Goal: Task Accomplishment & Management: Manage account settings

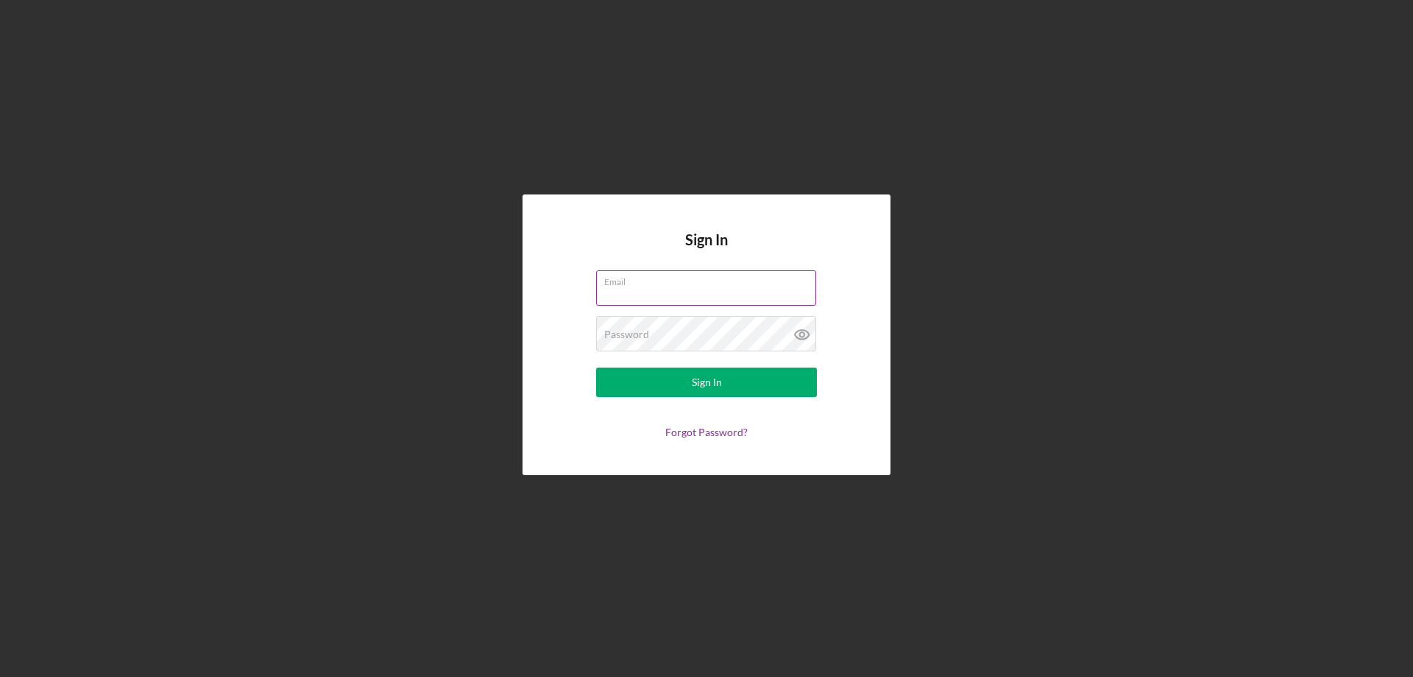
click at [659, 280] on div "Email" at bounding box center [706, 288] width 221 height 37
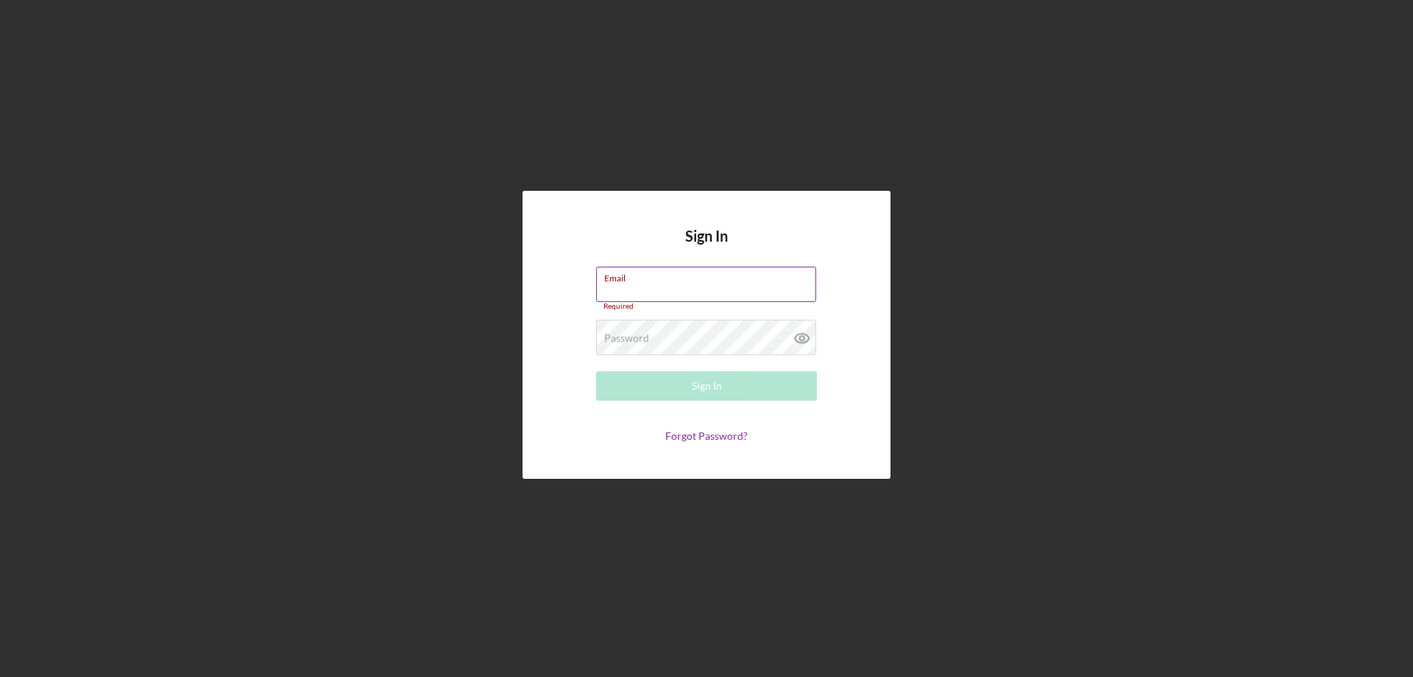
click at [658, 286] on input "Email" at bounding box center [706, 283] width 220 height 35
type input "[EMAIL_ADDRESS][DOMAIN_NAME]"
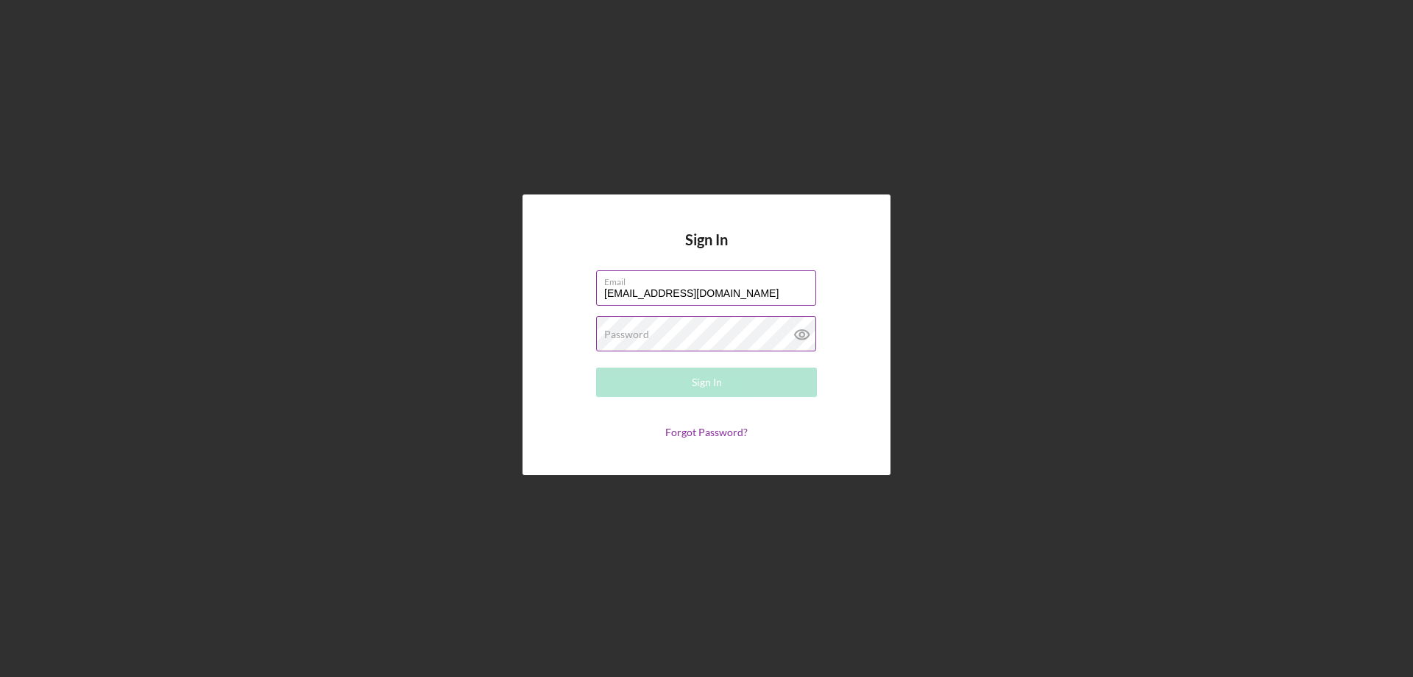
click at [633, 339] on label "Password" at bounding box center [626, 334] width 45 height 12
click at [801, 336] on icon at bounding box center [801, 334] width 4 height 4
click at [692, 382] on div "Sign In" at bounding box center [707, 381] width 30 height 29
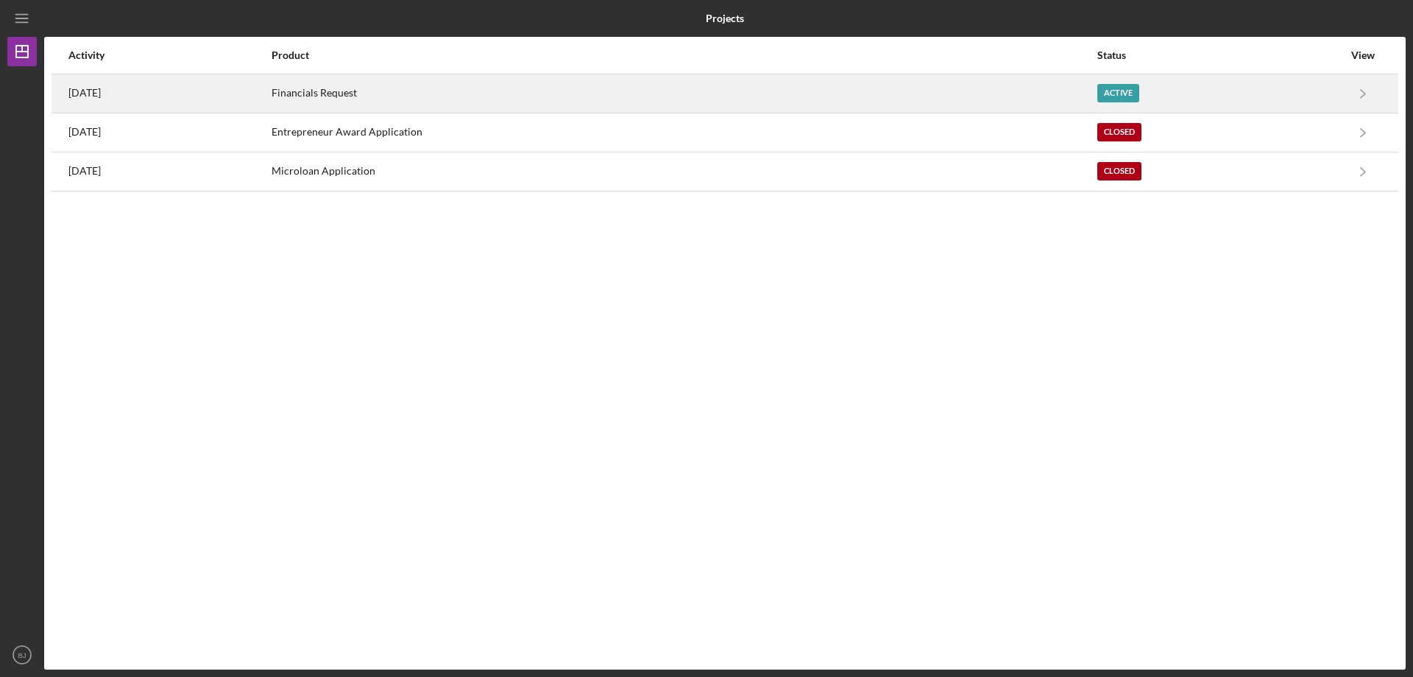
click at [270, 85] on div "[DATE]" at bounding box center [169, 93] width 202 height 37
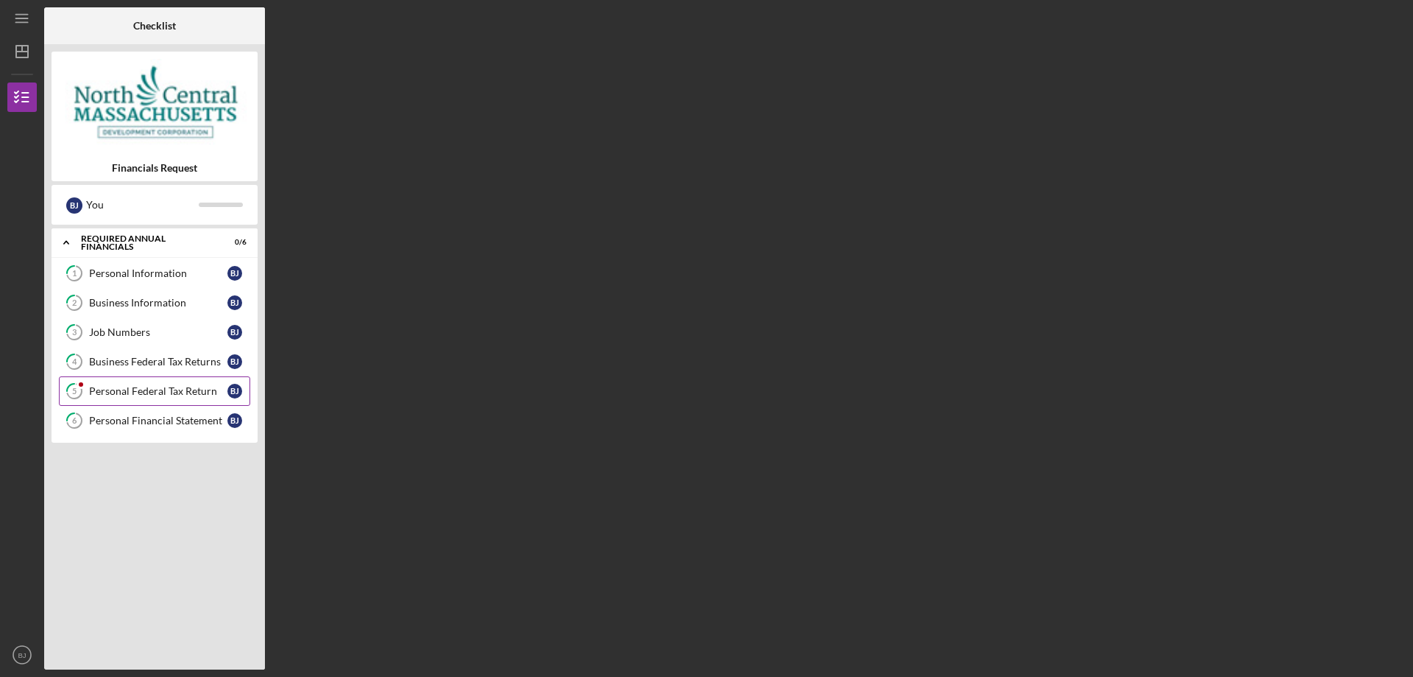
click at [201, 384] on link "5 Personal Federal Tax Return [PERSON_NAME]" at bounding box center [154, 390] width 191 height 29
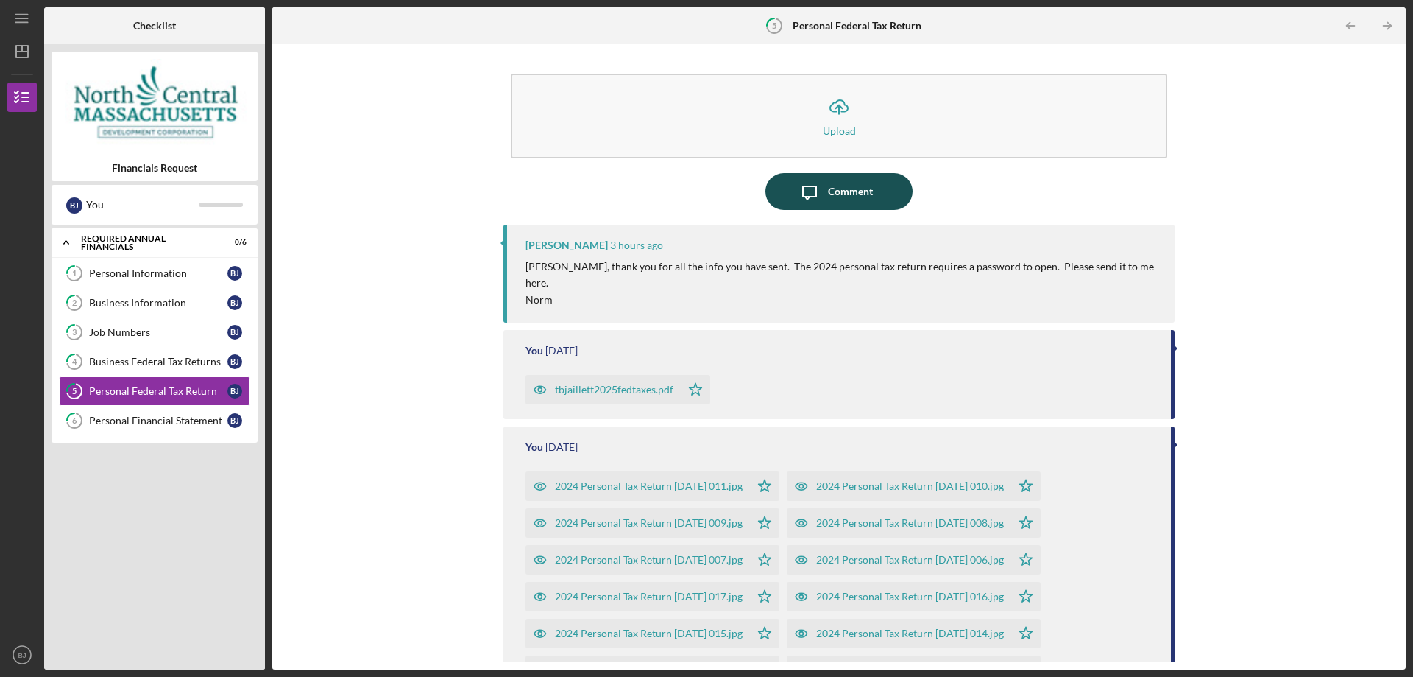
click at [820, 206] on icon "Icon/Message" at bounding box center [809, 191] width 37 height 37
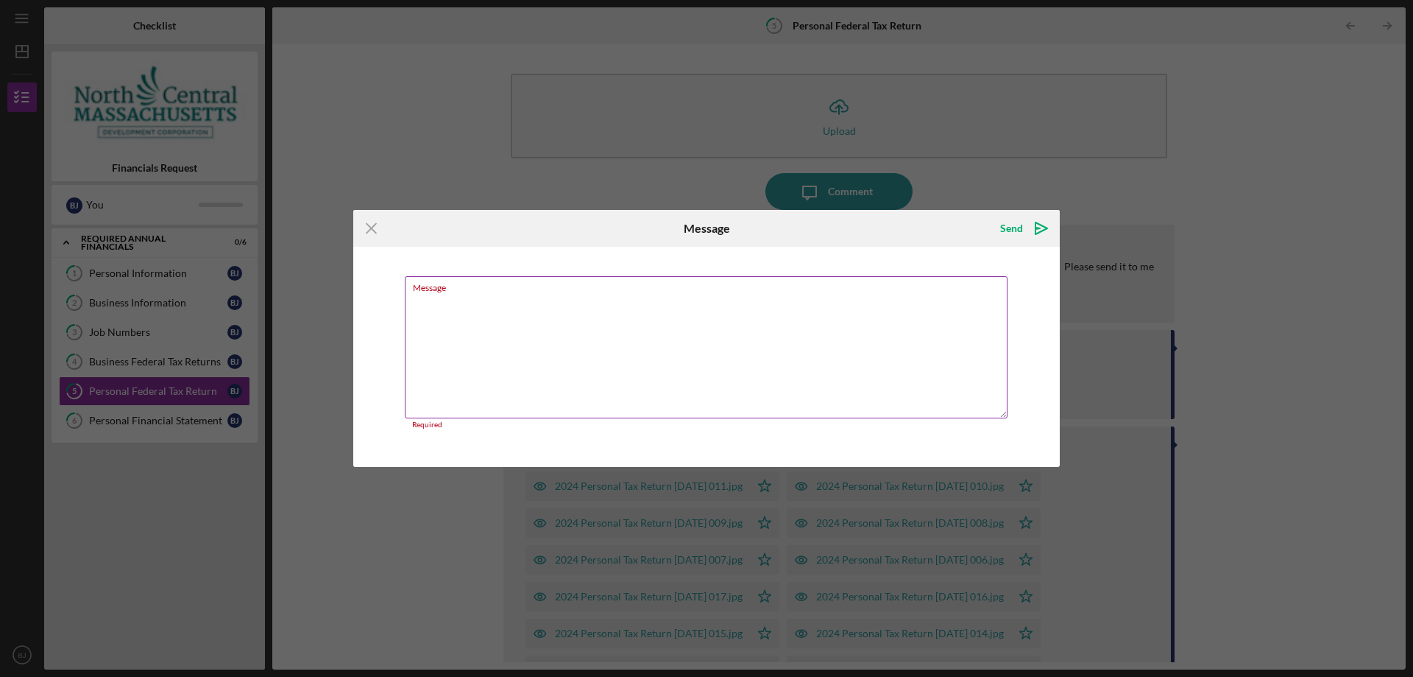
paste textarea "password to open is: Bjaillett24tax"
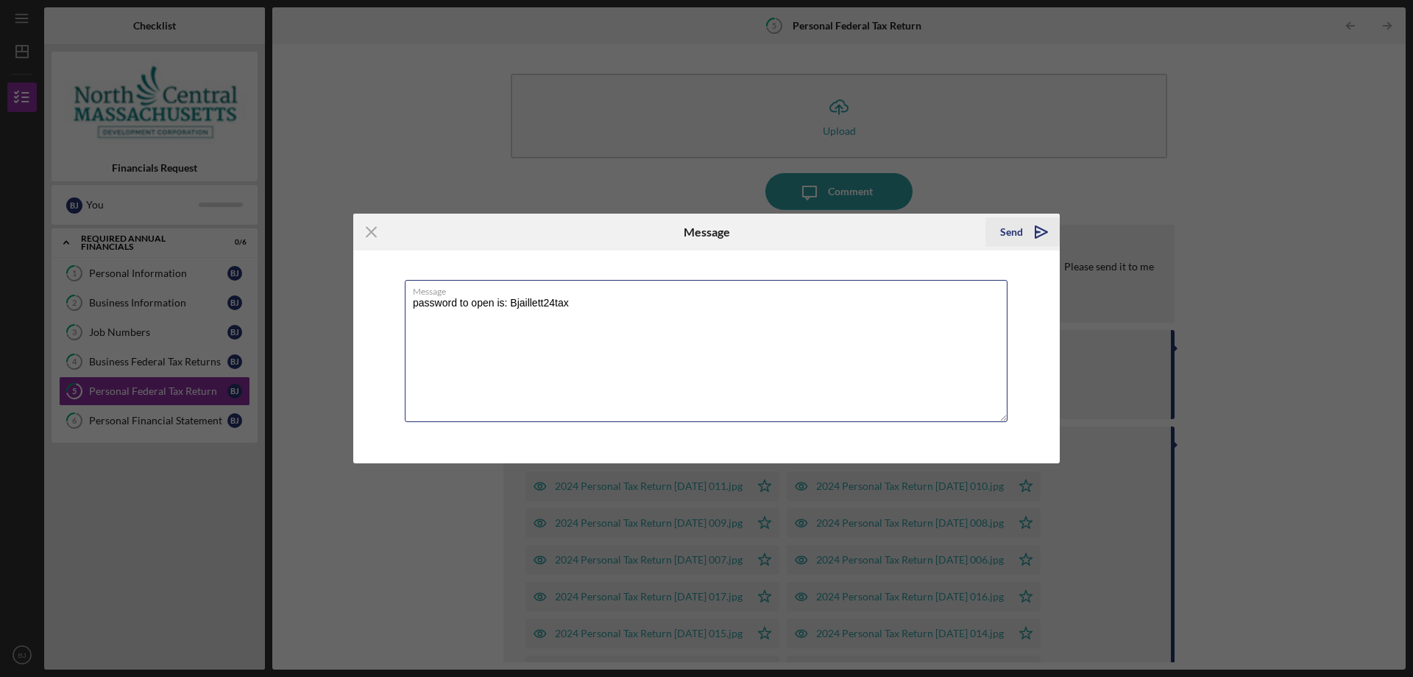
type textarea "password to open is: Bjaillett24tax"
click at [1038, 230] on icon "Icon/icon-invite-send" at bounding box center [1041, 231] width 37 height 37
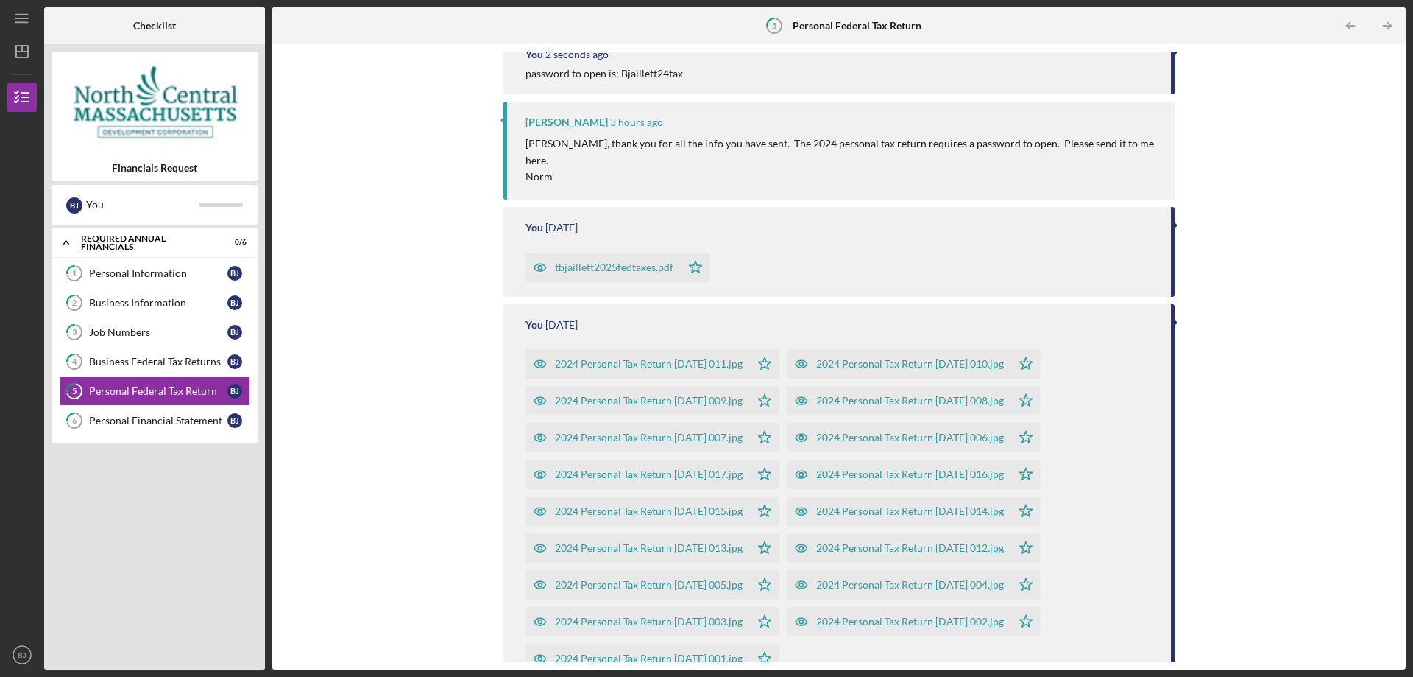
scroll to position [271, 0]
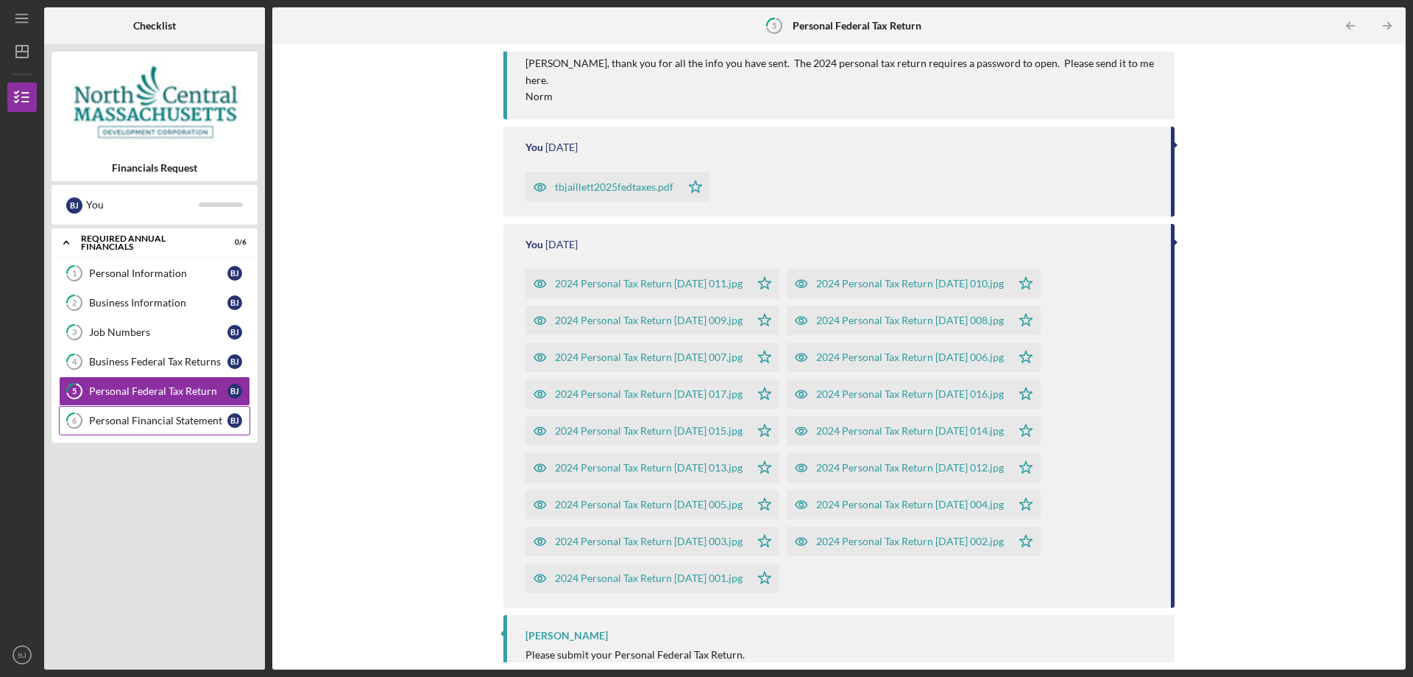
click at [92, 417] on div "Personal Financial Statement" at bounding box center [158, 420] width 138 height 12
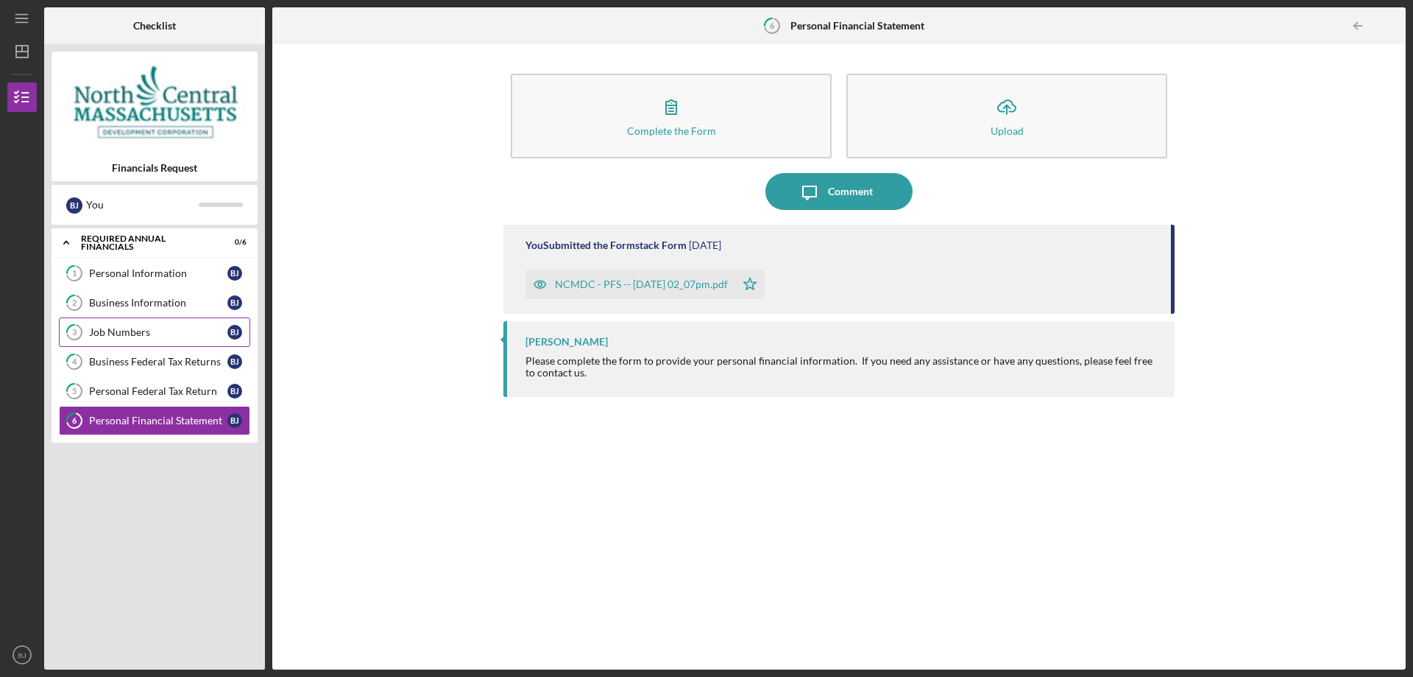
click at [110, 345] on link "3 Job Numbers [PERSON_NAME]" at bounding box center [154, 331] width 191 height 29
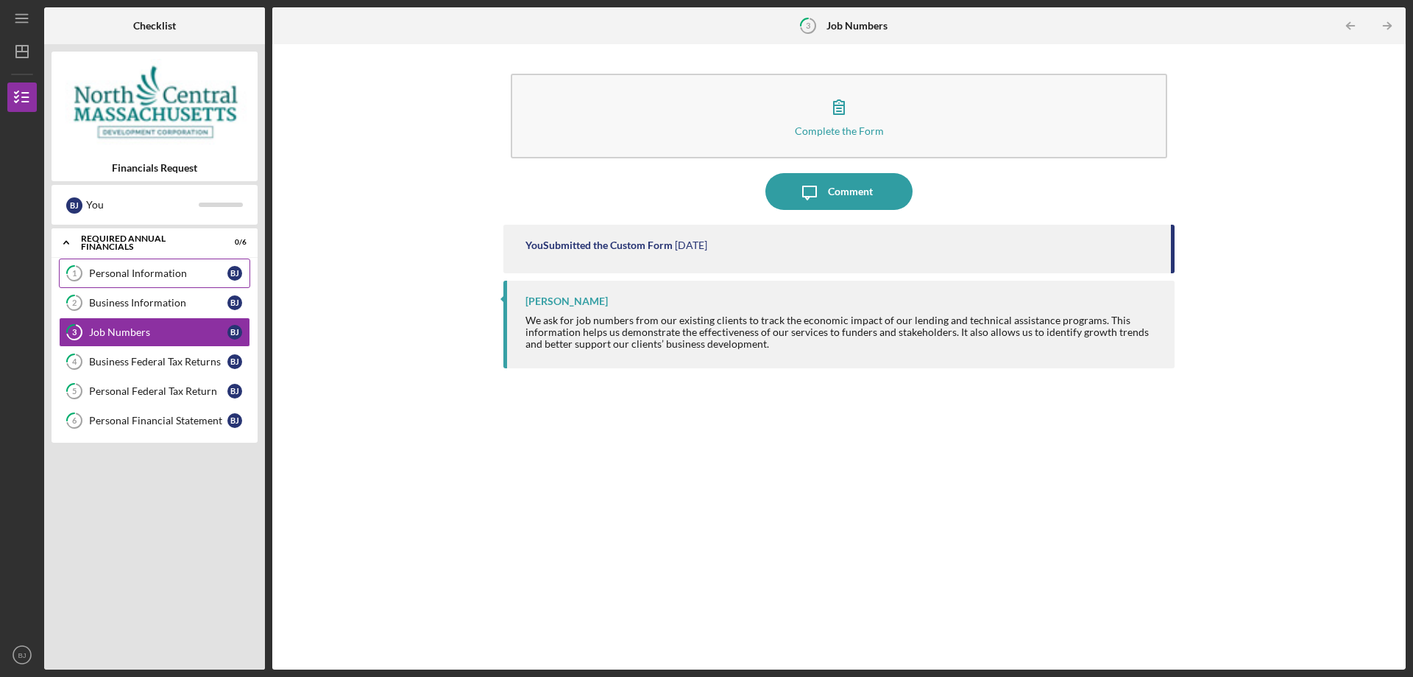
click at [132, 269] on div "Personal Information" at bounding box center [158, 273] width 138 height 12
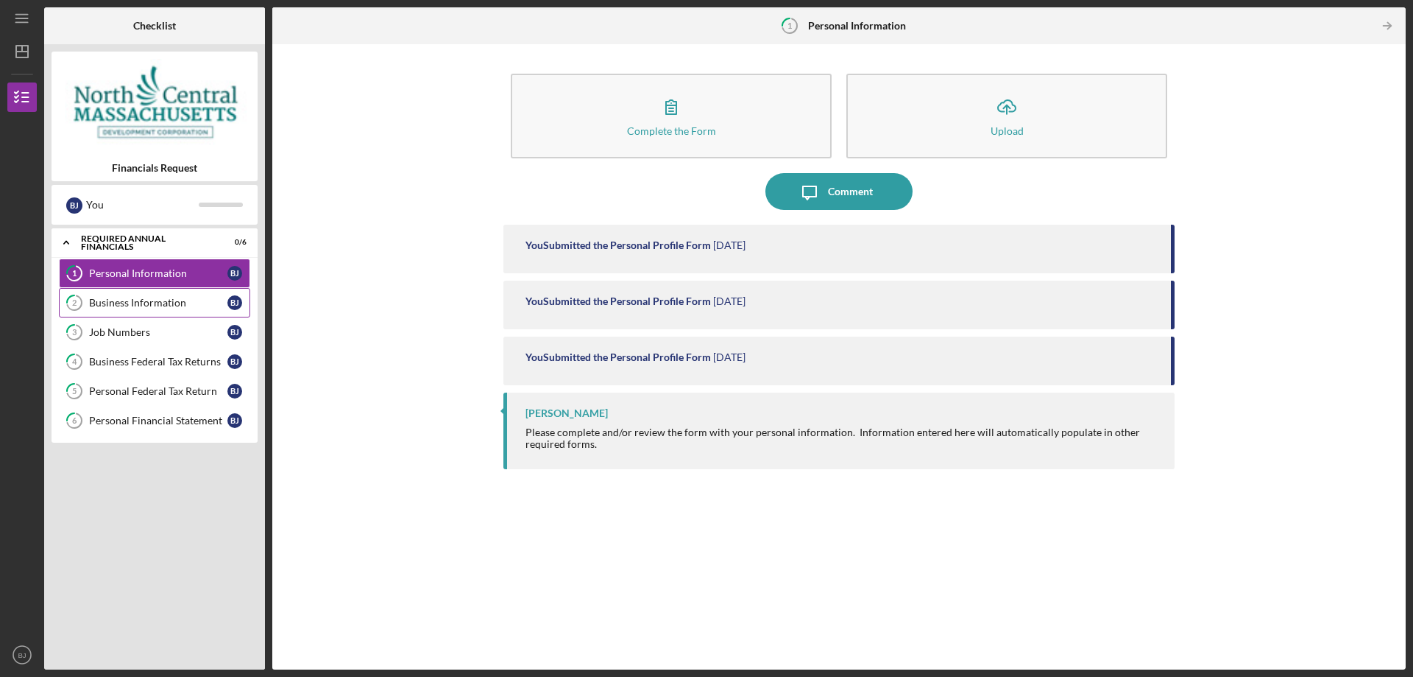
click at [138, 294] on link "2 Business Information [PERSON_NAME]" at bounding box center [154, 302] width 191 height 29
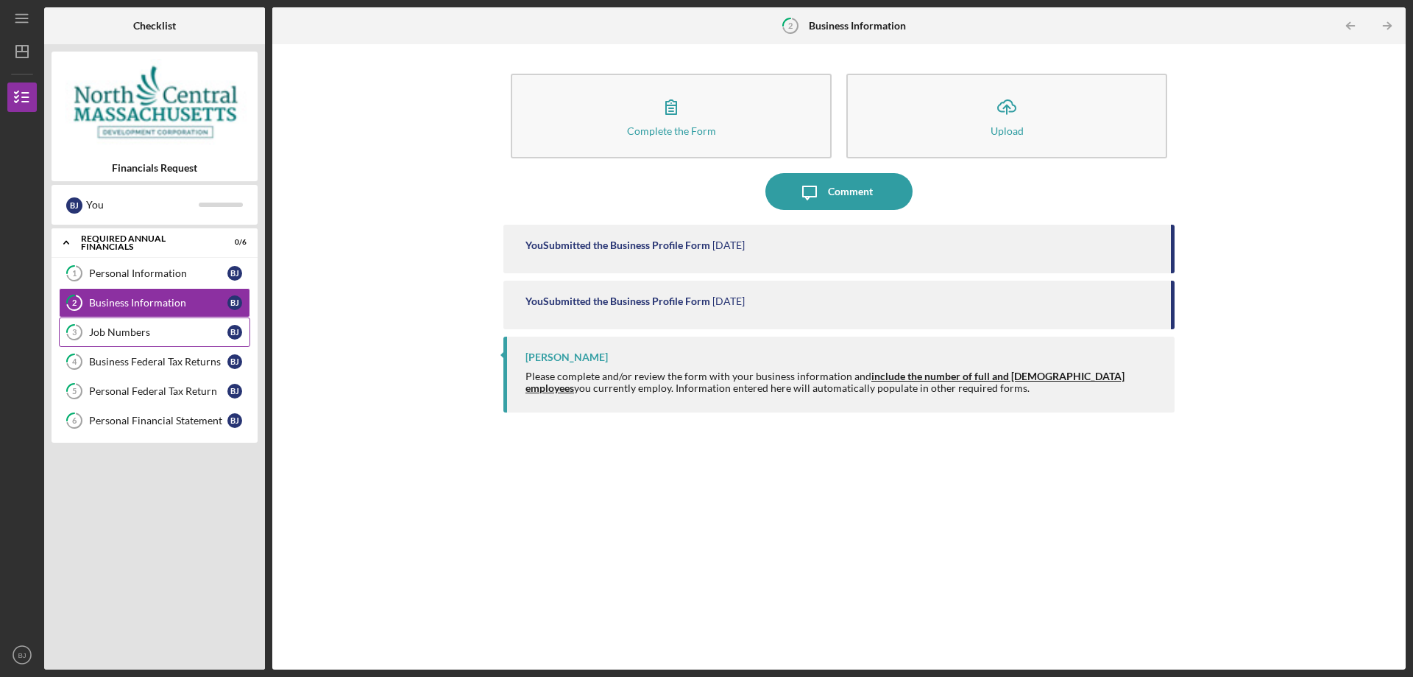
click at [138, 331] on div "Job Numbers" at bounding box center [158, 332] width 138 height 12
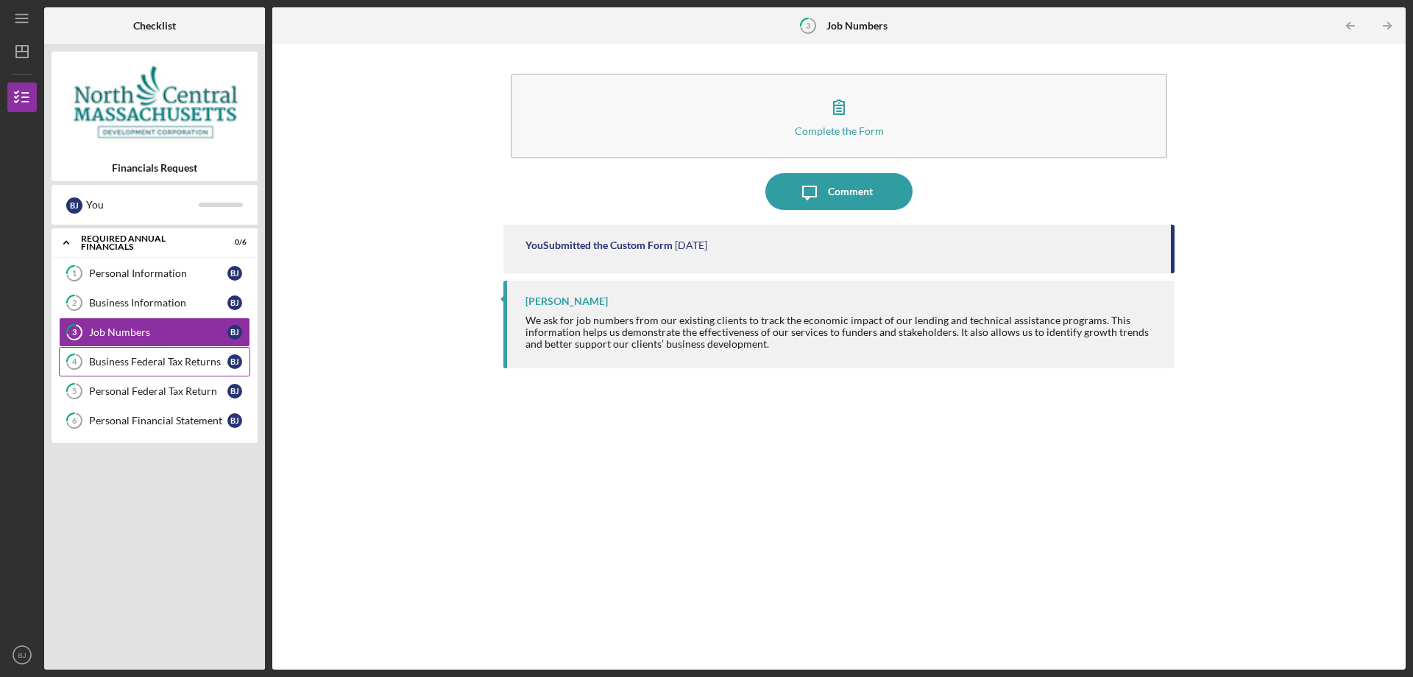
click at [140, 362] on div "Business Federal Tax Returns" at bounding box center [158, 362] width 138 height 12
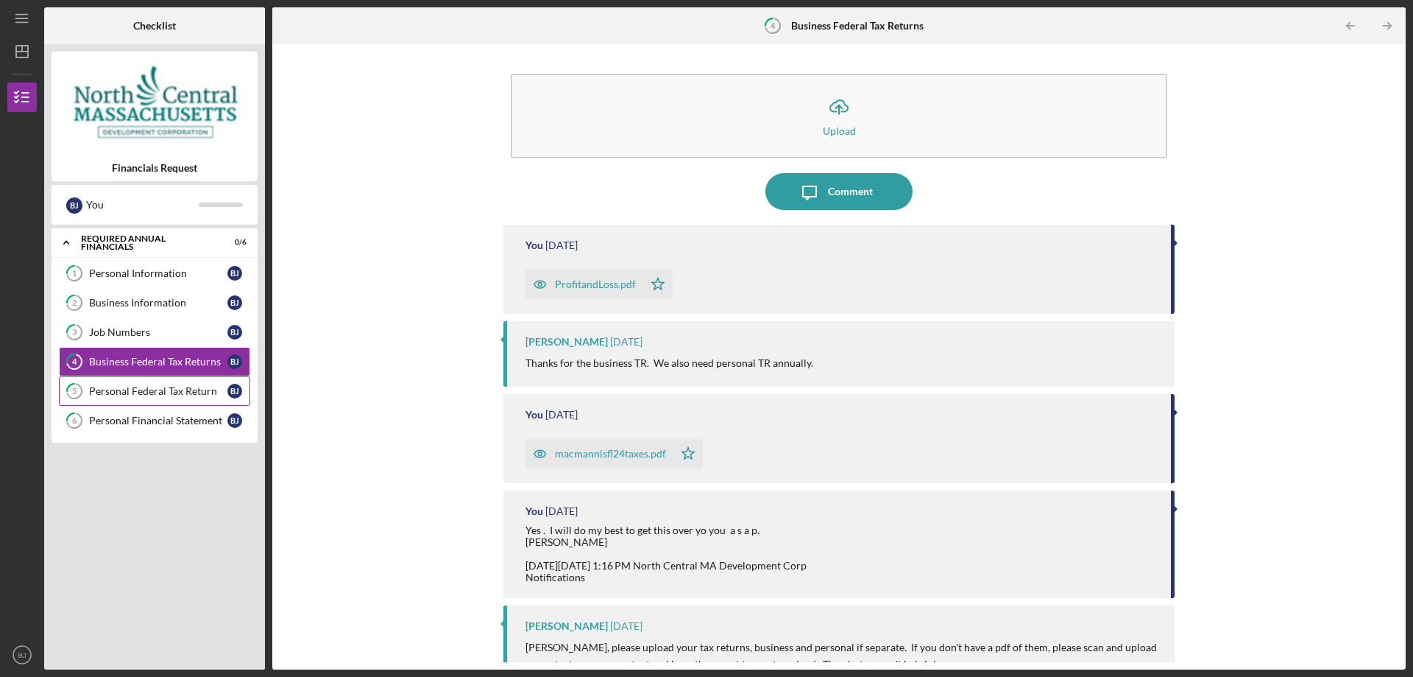
click at [149, 389] on div "Personal Federal Tax Return" at bounding box center [158, 391] width 138 height 12
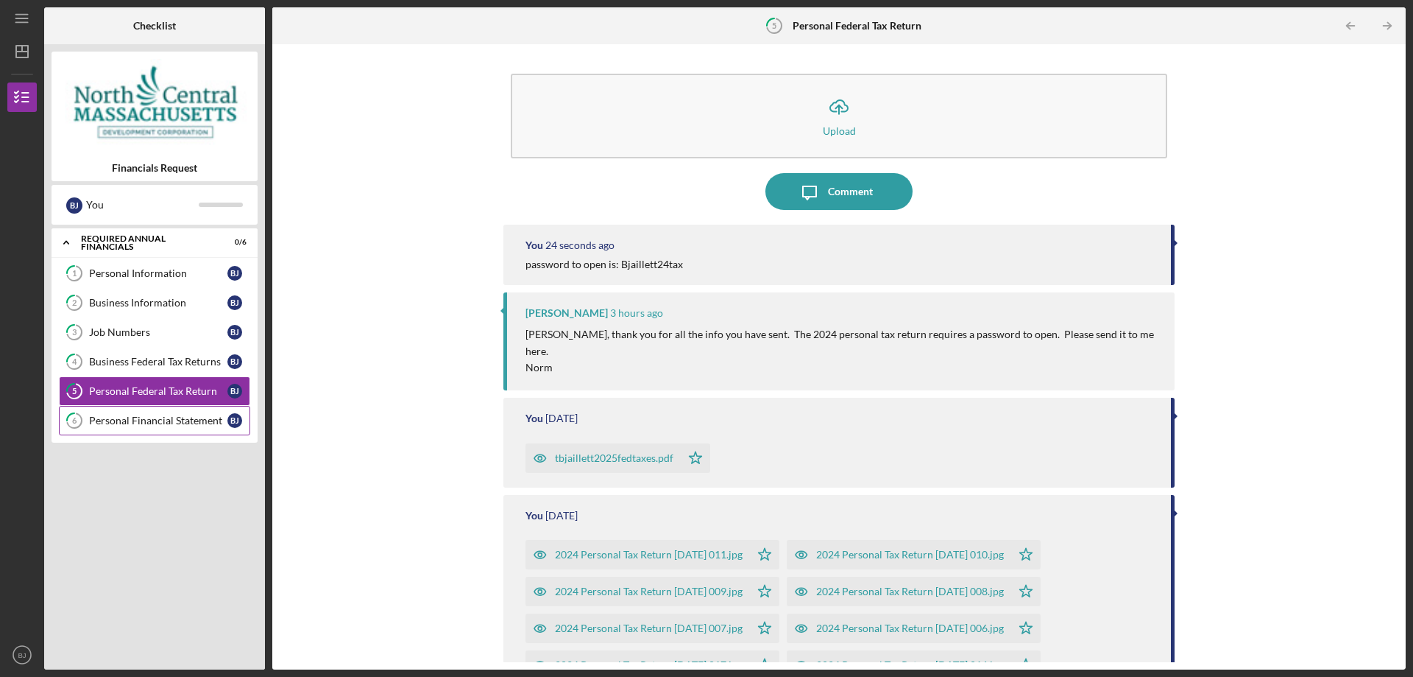
click at [149, 425] on div "Personal Financial Statement" at bounding box center [158, 420] width 138 height 12
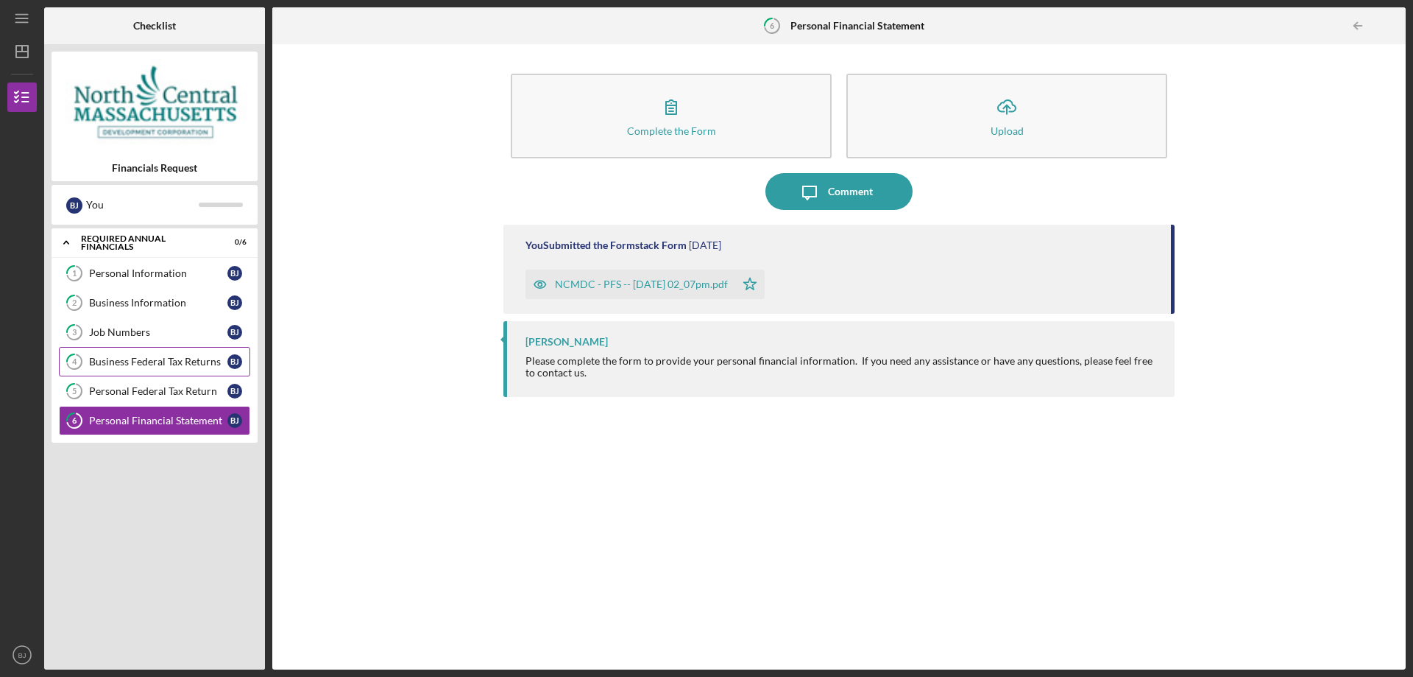
click at [129, 367] on div "Business Federal Tax Returns" at bounding box center [158, 362] width 138 height 12
